Goal: Find specific page/section: Find specific page/section

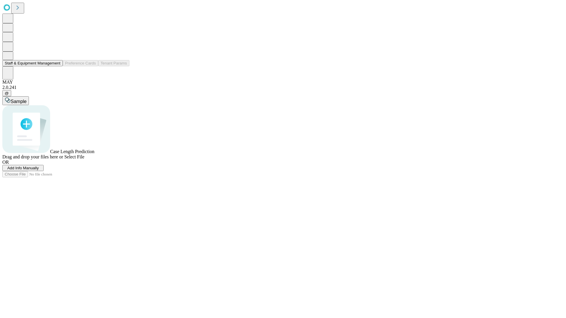
click at [56, 66] on button "Staff & Equipment Management" at bounding box center [32, 63] width 60 height 6
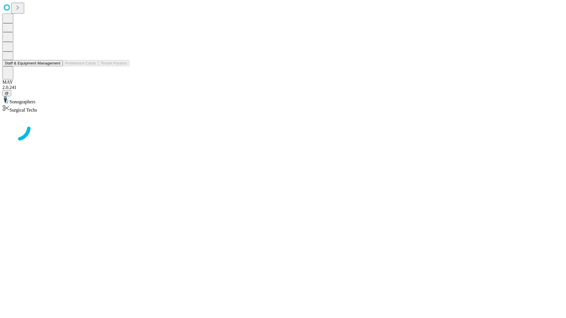
click at [56, 66] on button "Staff & Equipment Management" at bounding box center [32, 63] width 60 height 6
